Goal: Task Accomplishment & Management: Manage account settings

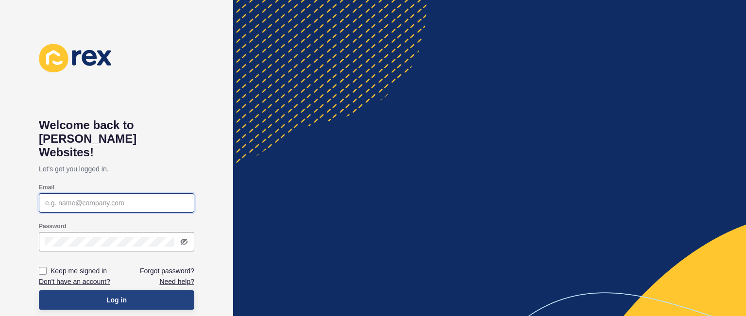
type input "[PERSON_NAME][EMAIL_ADDRESS][DOMAIN_NAME]"
click at [160, 291] on button "Log in" at bounding box center [116, 300] width 155 height 19
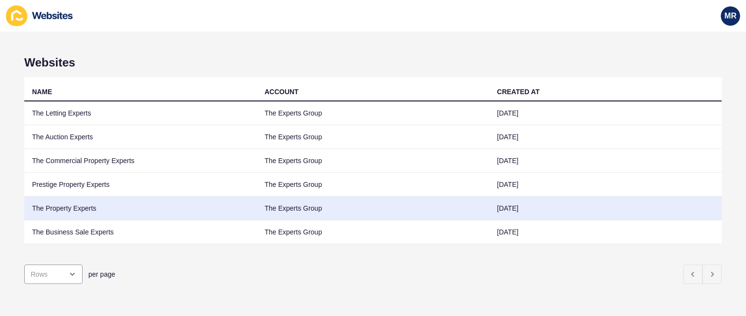
click at [78, 208] on td "The Property Experts" at bounding box center [140, 209] width 233 height 24
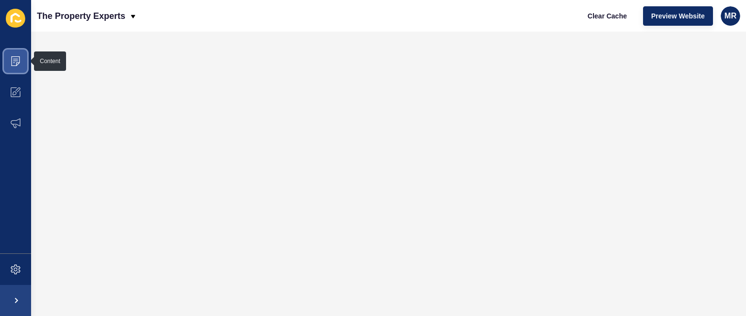
click at [19, 59] on icon at bounding box center [16, 61] width 10 height 10
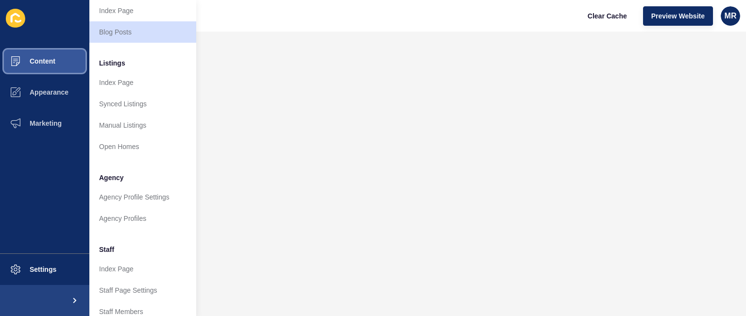
scroll to position [117, 0]
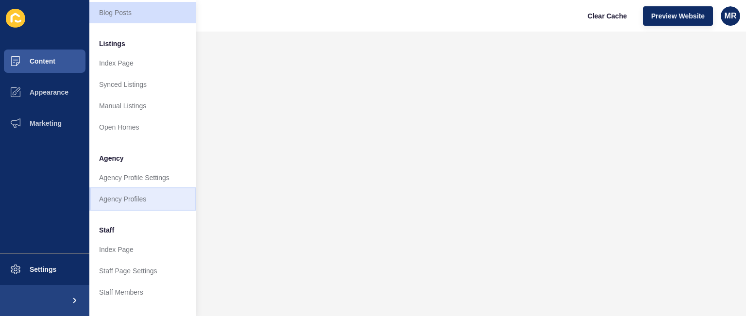
click at [152, 190] on link "Agency Profiles" at bounding box center [142, 199] width 107 height 21
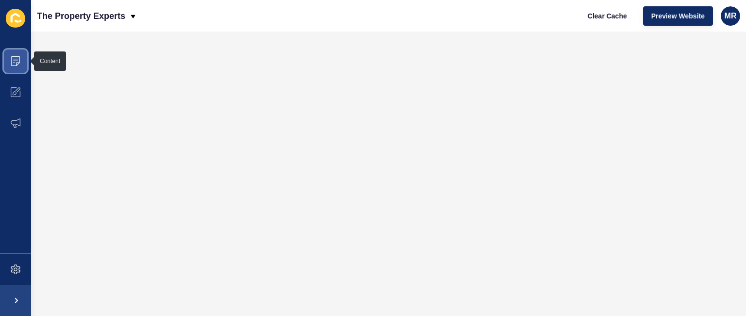
click at [22, 62] on span at bounding box center [15, 61] width 31 height 31
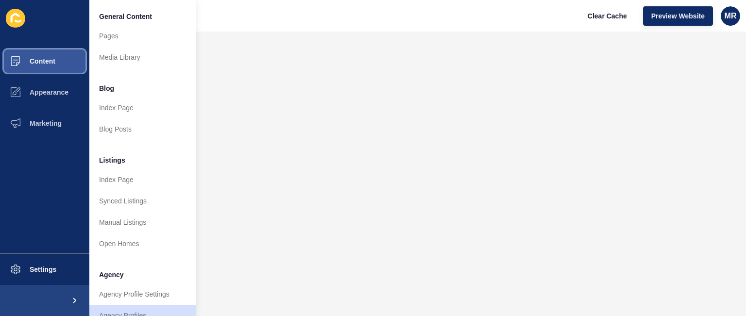
scroll to position [260, 0]
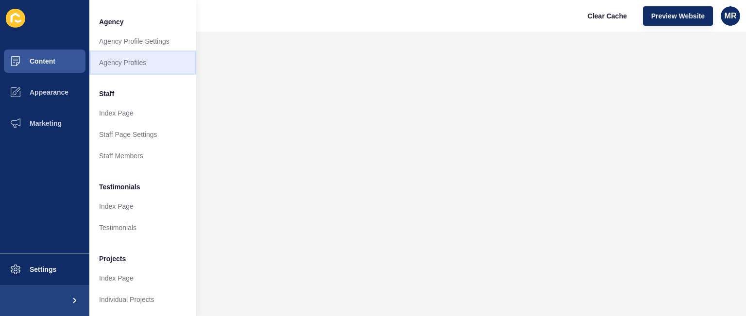
click at [165, 57] on link "Agency Profiles" at bounding box center [142, 62] width 107 height 21
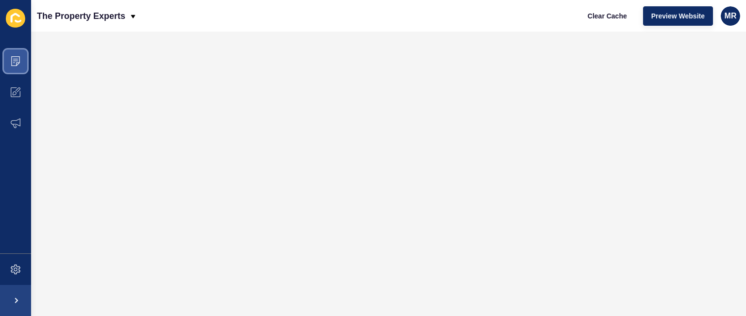
click at [16, 61] on icon at bounding box center [15, 61] width 5 height 0
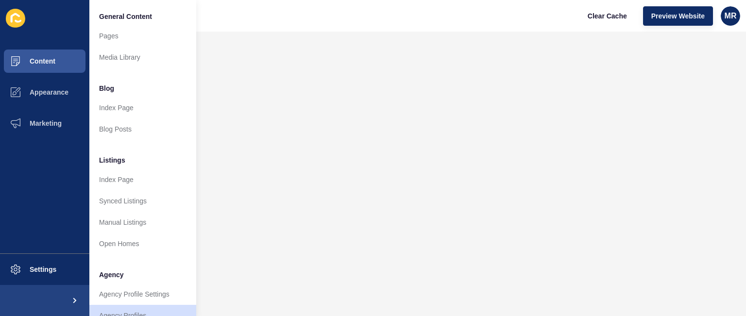
click at [188, 278] on li "Agency" at bounding box center [142, 273] width 107 height 19
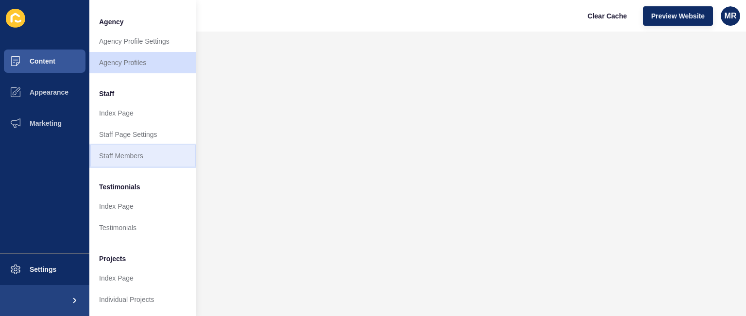
click at [121, 146] on link "Staff Members" at bounding box center [142, 155] width 107 height 21
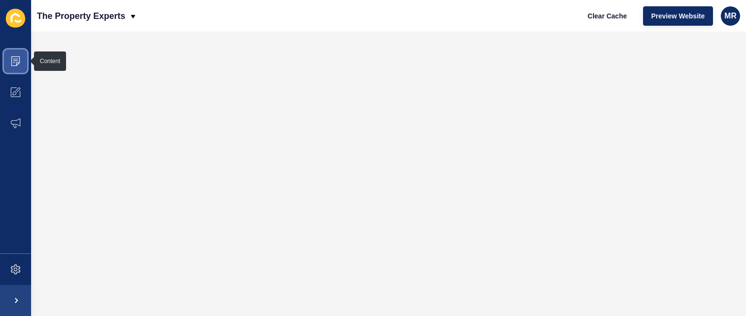
click at [17, 61] on icon at bounding box center [15, 61] width 5 height 0
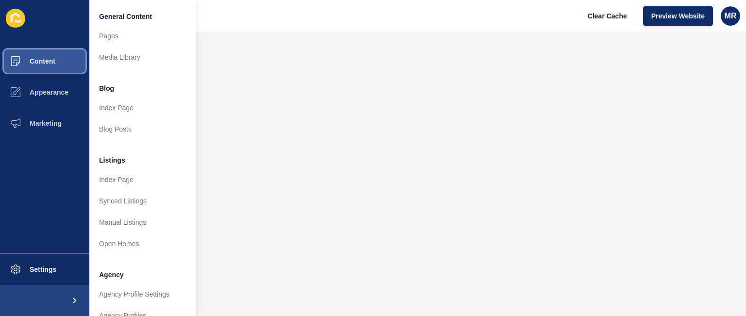
scroll to position [260, 0]
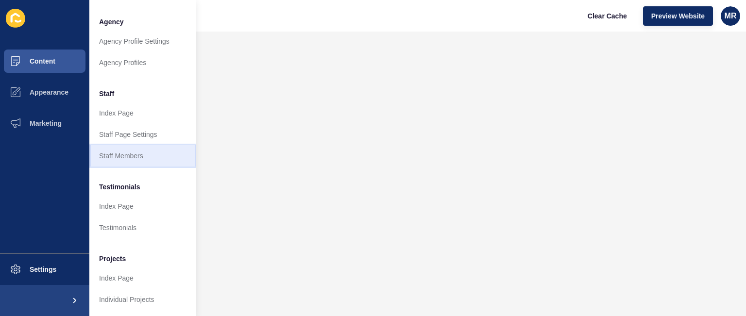
click at [140, 149] on link "Staff Members" at bounding box center [142, 155] width 107 height 21
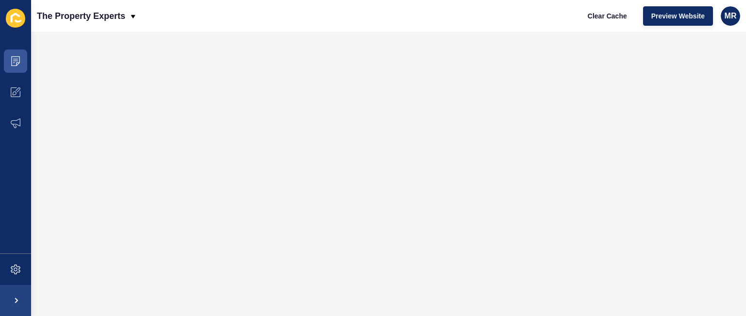
scroll to position [0, 0]
click at [15, 65] on icon at bounding box center [16, 61] width 10 height 10
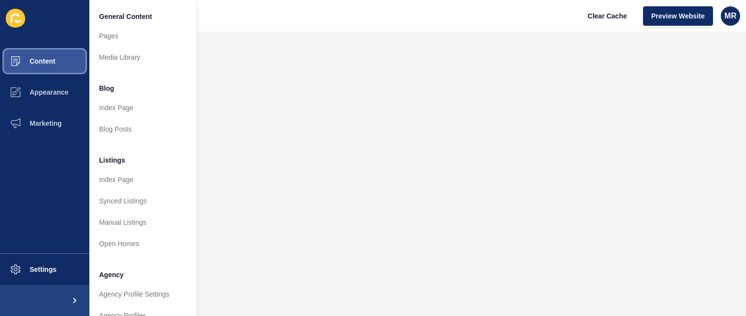
scroll to position [260, 0]
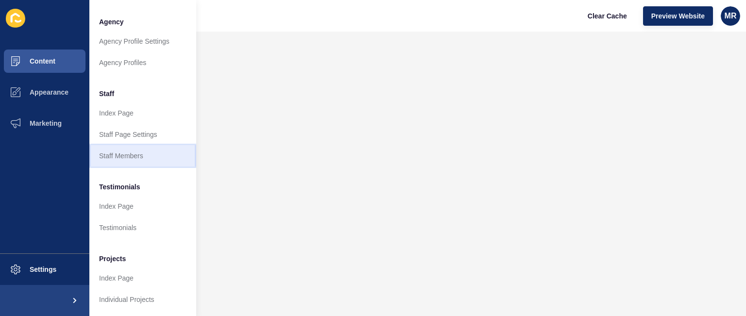
click at [140, 150] on link "Staff Members" at bounding box center [142, 155] width 107 height 21
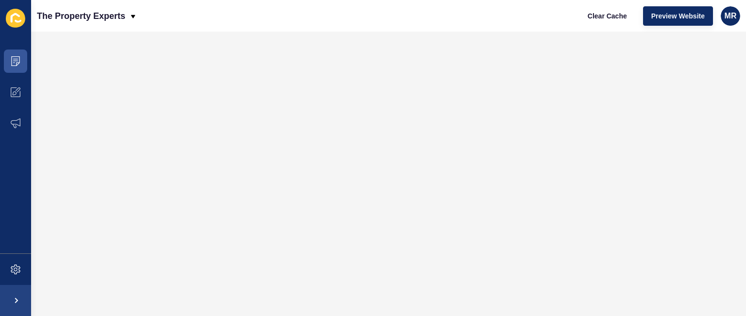
scroll to position [0, 0]
click at [16, 69] on span at bounding box center [15, 61] width 31 height 31
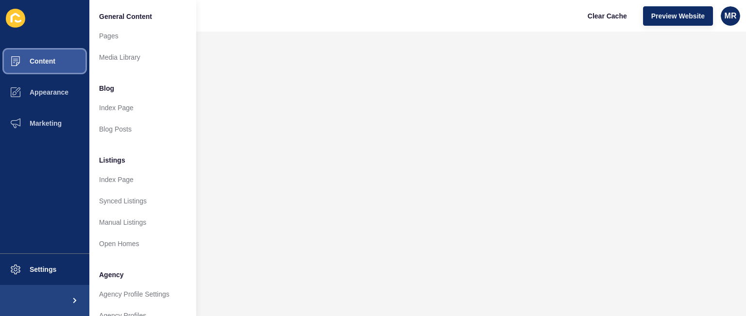
scroll to position [260, 0]
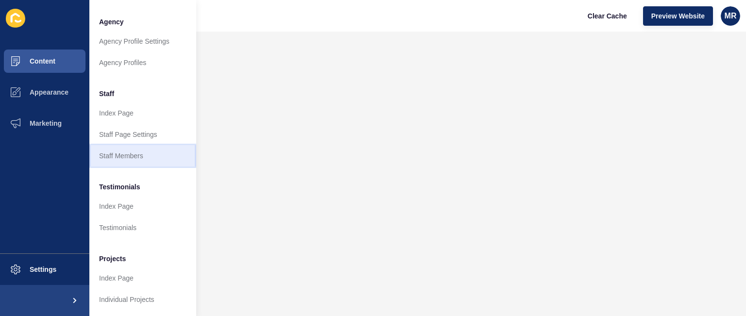
click at [132, 145] on link "Staff Members" at bounding box center [142, 155] width 107 height 21
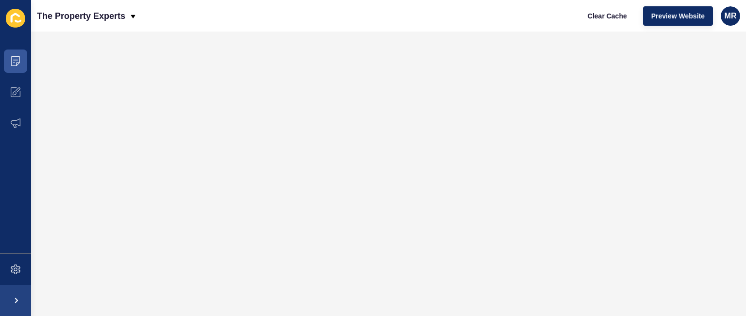
scroll to position [0, 0]
click at [21, 70] on span at bounding box center [15, 61] width 31 height 31
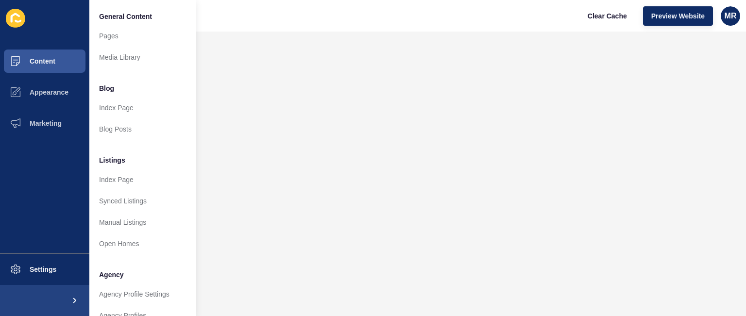
click at [313, 17] on div "The Property Experts Clear Cache Preview Website MR" at bounding box center [388, 16] width 715 height 32
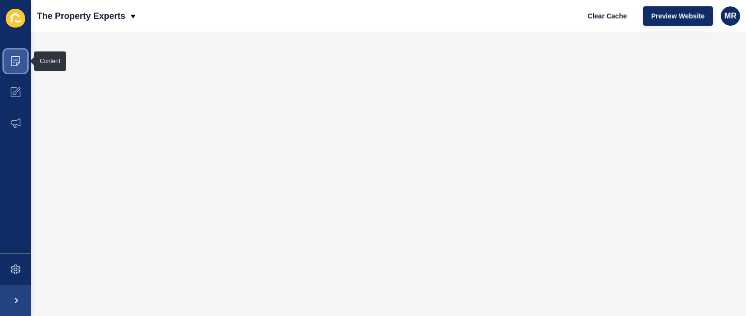
click at [17, 67] on span at bounding box center [15, 61] width 31 height 31
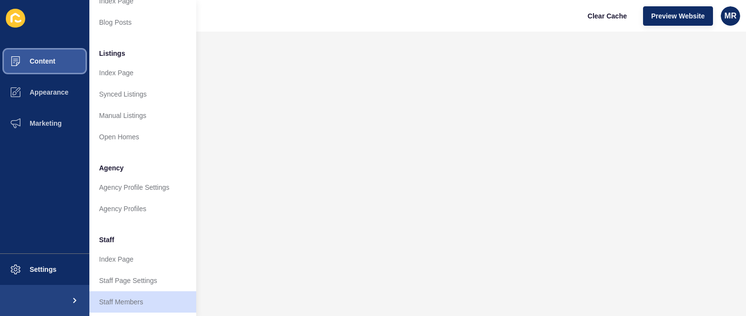
scroll to position [117, 0]
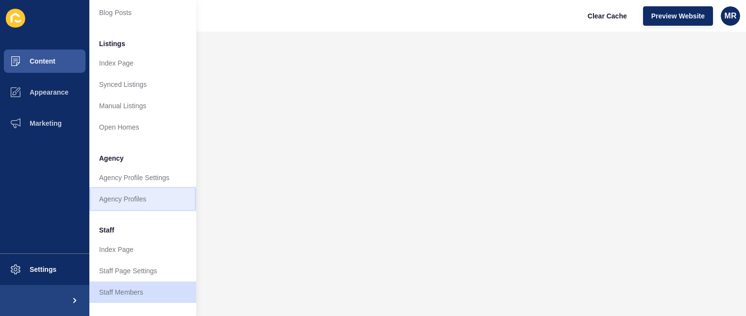
click at [148, 204] on link "Agency Profiles" at bounding box center [142, 199] width 107 height 21
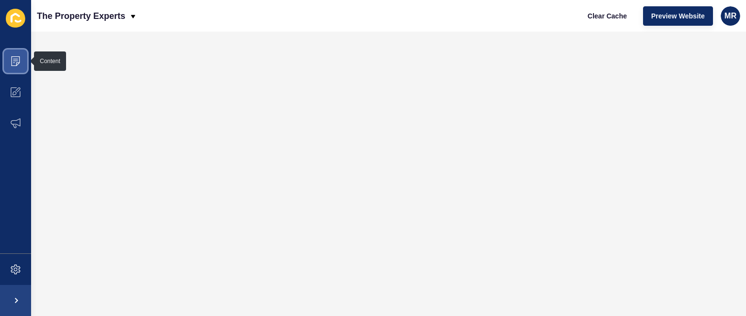
click at [8, 57] on span at bounding box center [15, 61] width 31 height 31
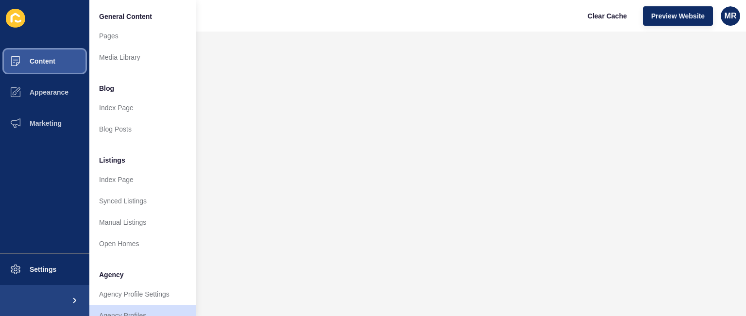
scroll to position [260, 0]
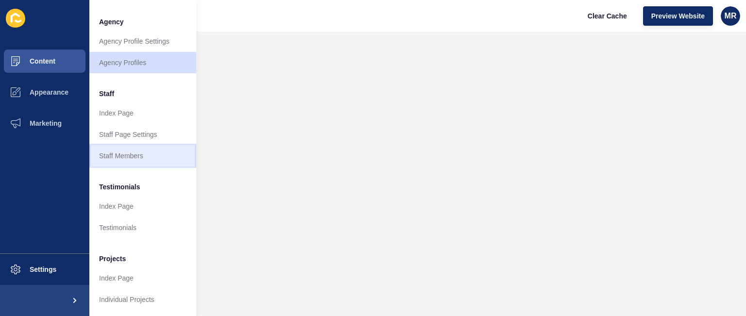
click at [148, 154] on link "Staff Members" at bounding box center [142, 155] width 107 height 21
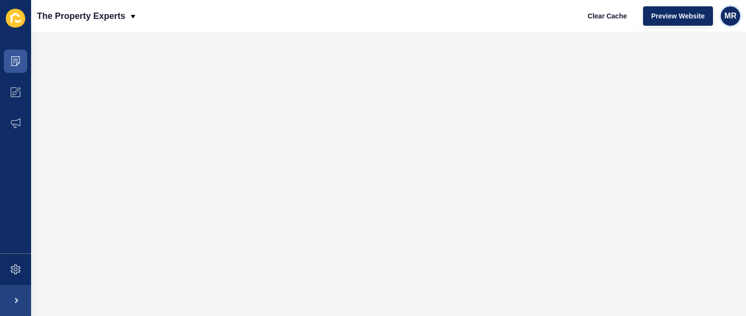
click at [732, 16] on span "MR" at bounding box center [731, 16] width 12 height 10
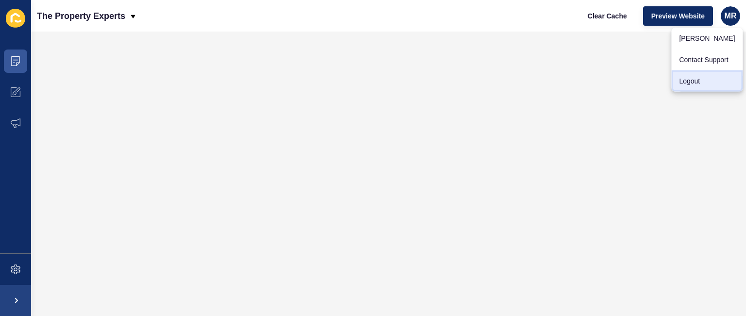
click at [698, 77] on link "Logout" at bounding box center [706, 80] width 71 height 21
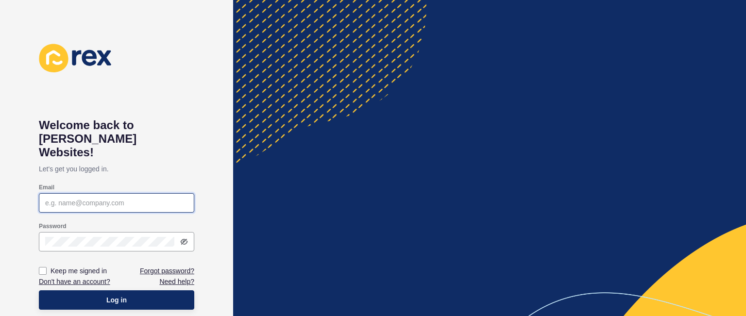
type input "[PERSON_NAME][EMAIL_ADDRESS][DOMAIN_NAME]"
